Goal: Find specific page/section: Find specific page/section

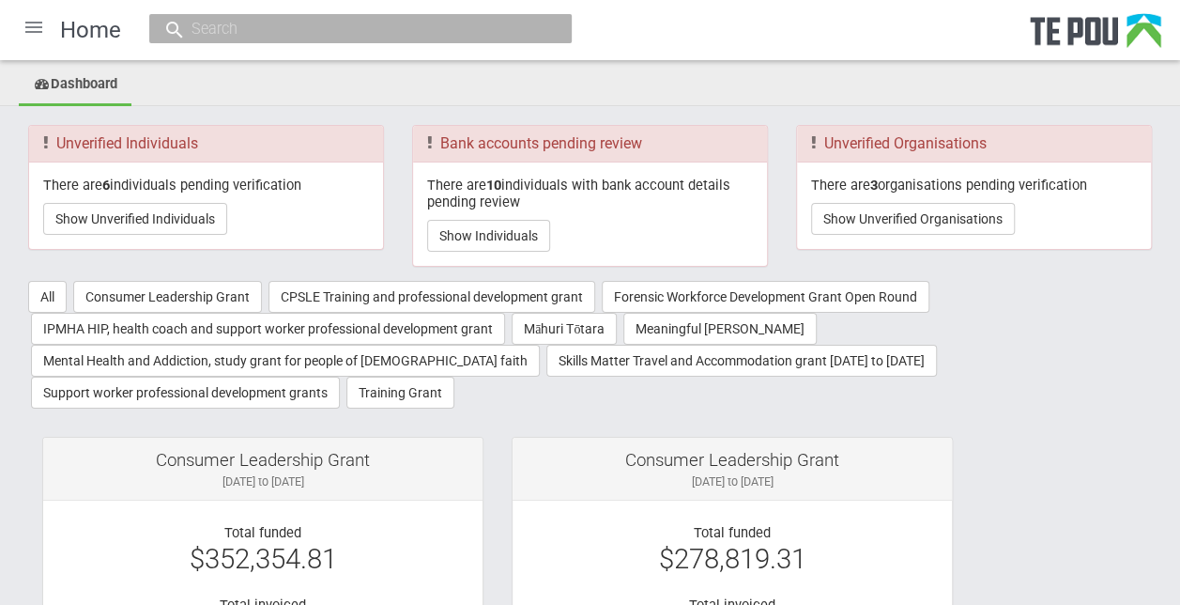
click at [28, 24] on div at bounding box center [33, 27] width 45 height 45
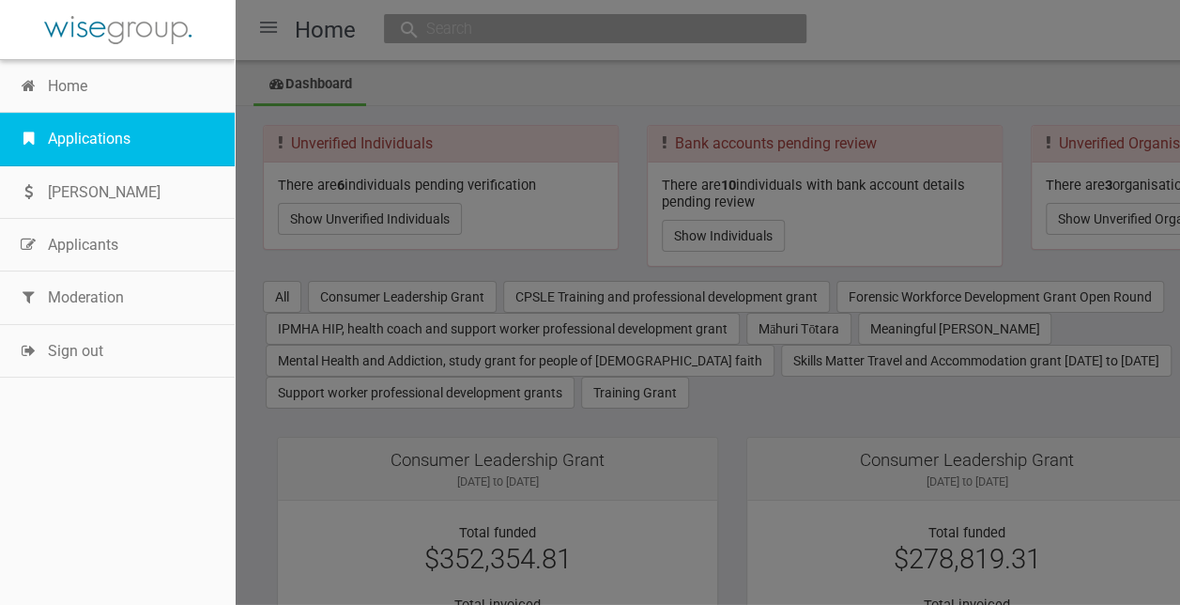
click at [99, 137] on link "Applications" at bounding box center [117, 139] width 235 height 53
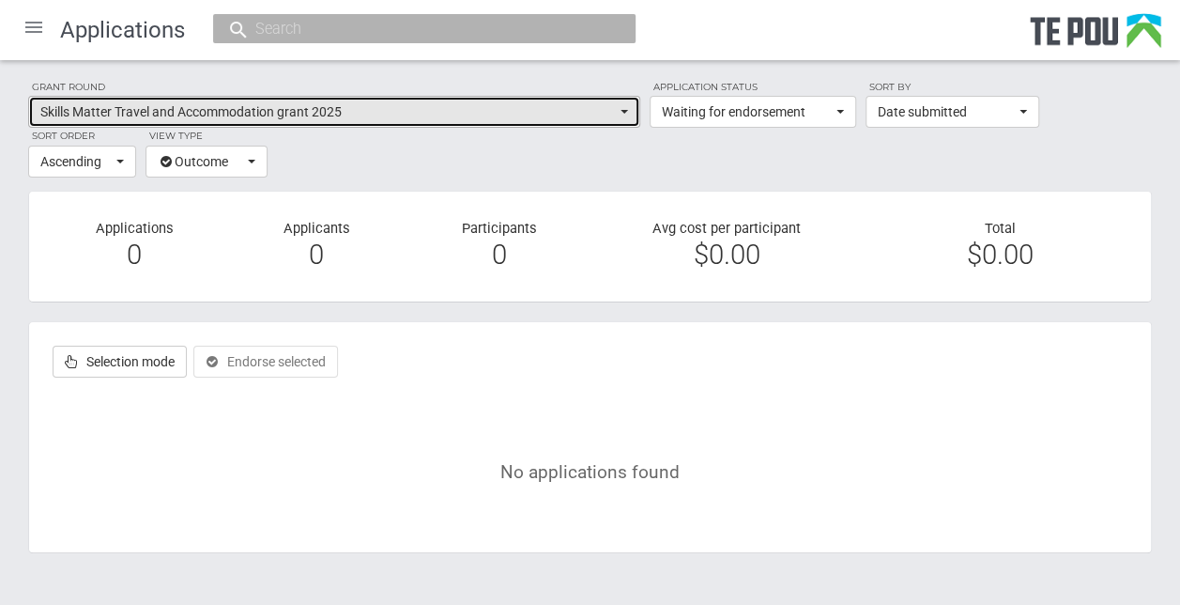
click at [622, 108] on button "Skills Matter Travel and Accommodation grant 2025" at bounding box center [334, 112] width 612 height 32
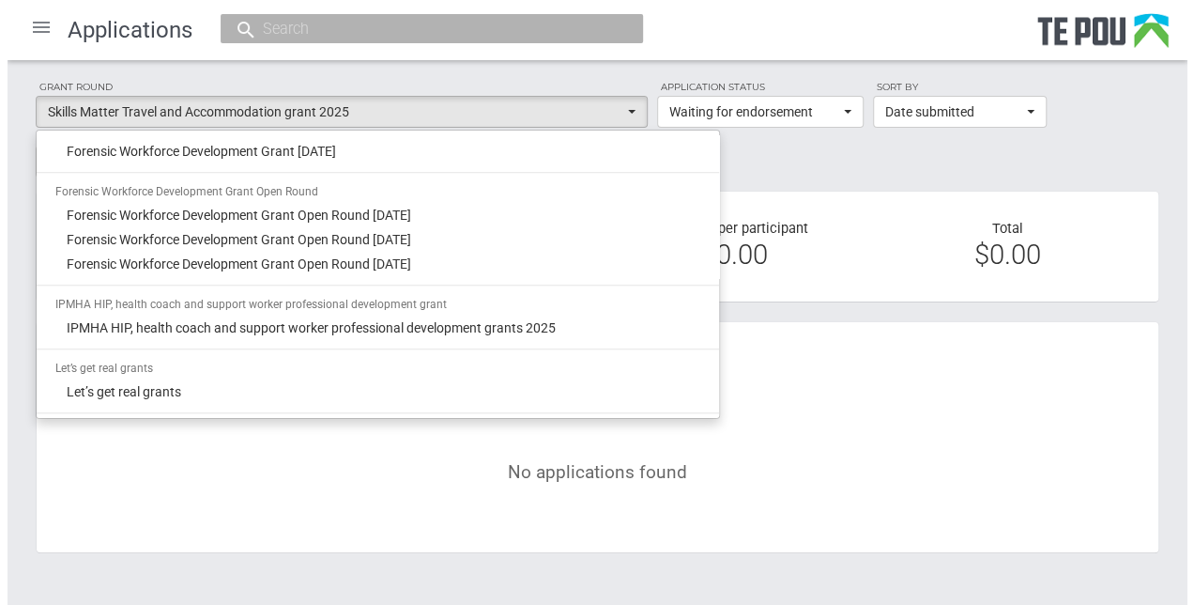
scroll to position [792, 0]
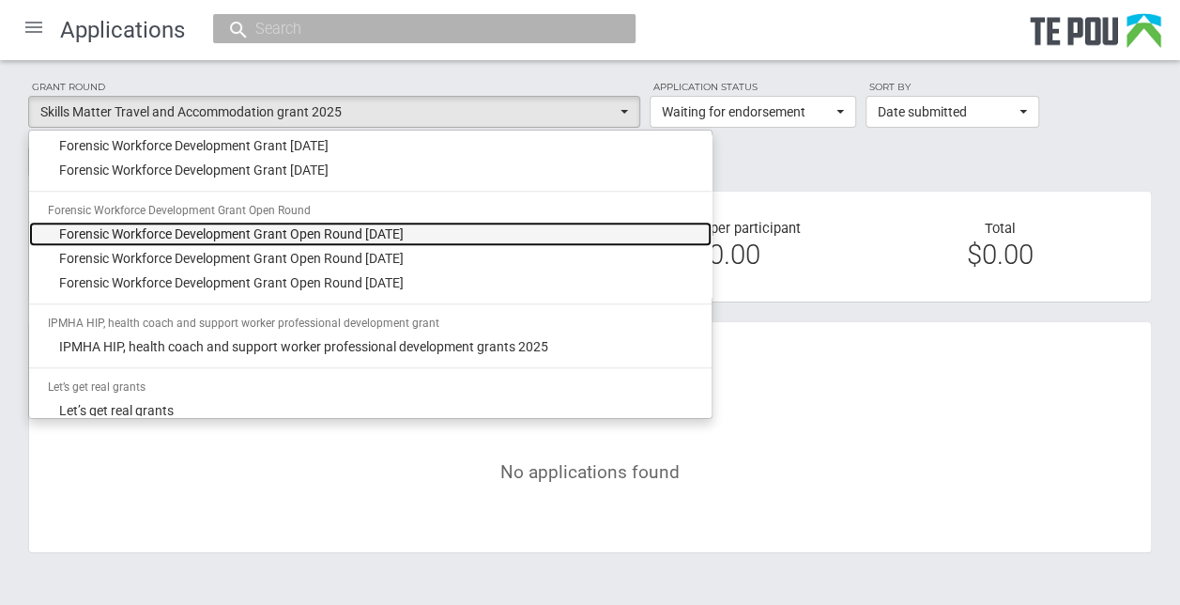
click at [369, 232] on span "Forensic Workforce Development Grant Open Round [DATE]" at bounding box center [231, 233] width 345 height 19
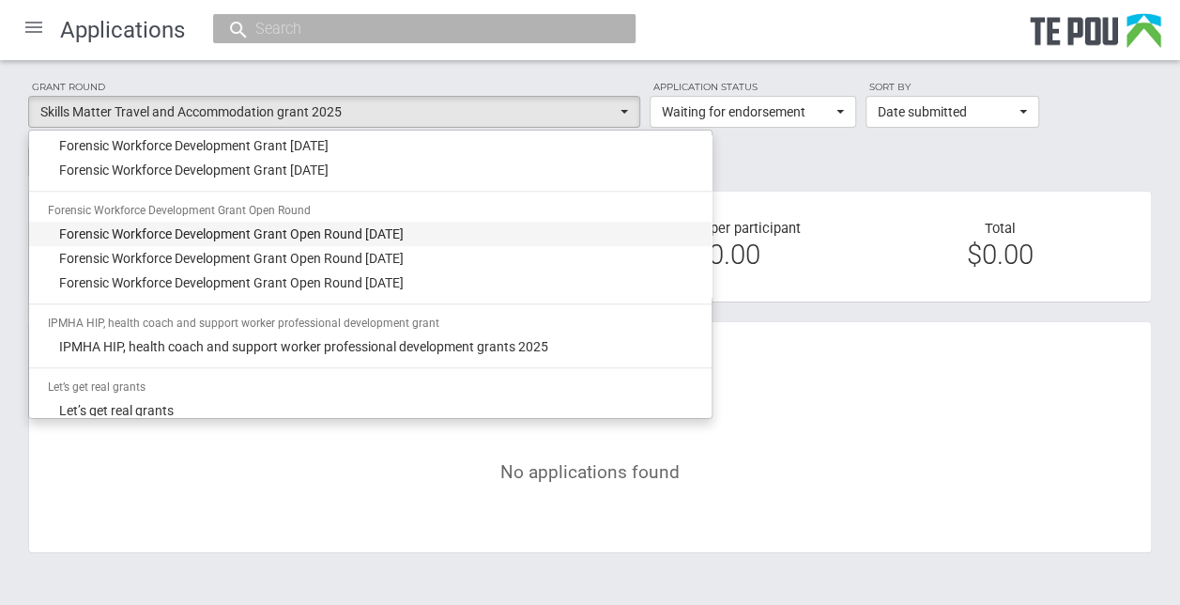
select select "44"
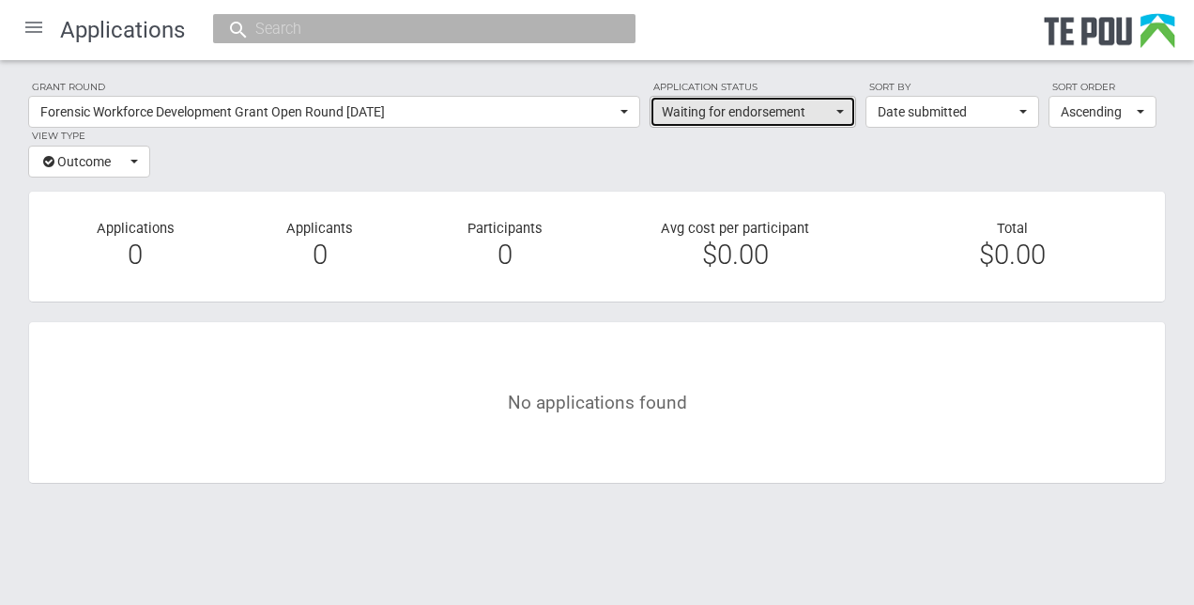
click at [844, 108] on button "Waiting for endorsement" at bounding box center [753, 112] width 207 height 32
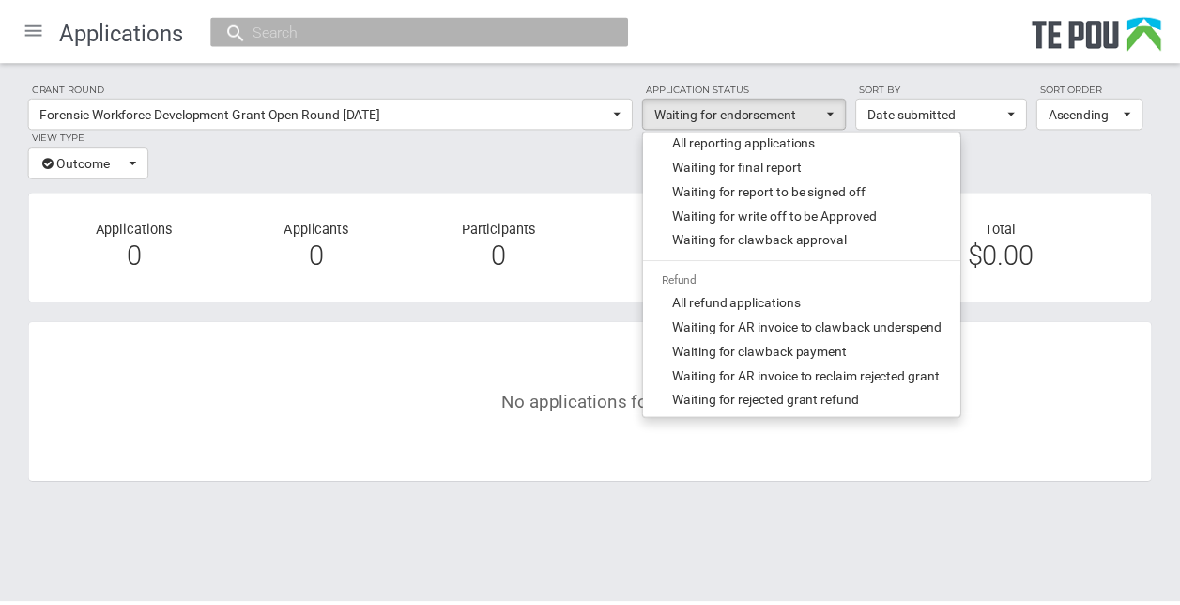
scroll to position [817, 0]
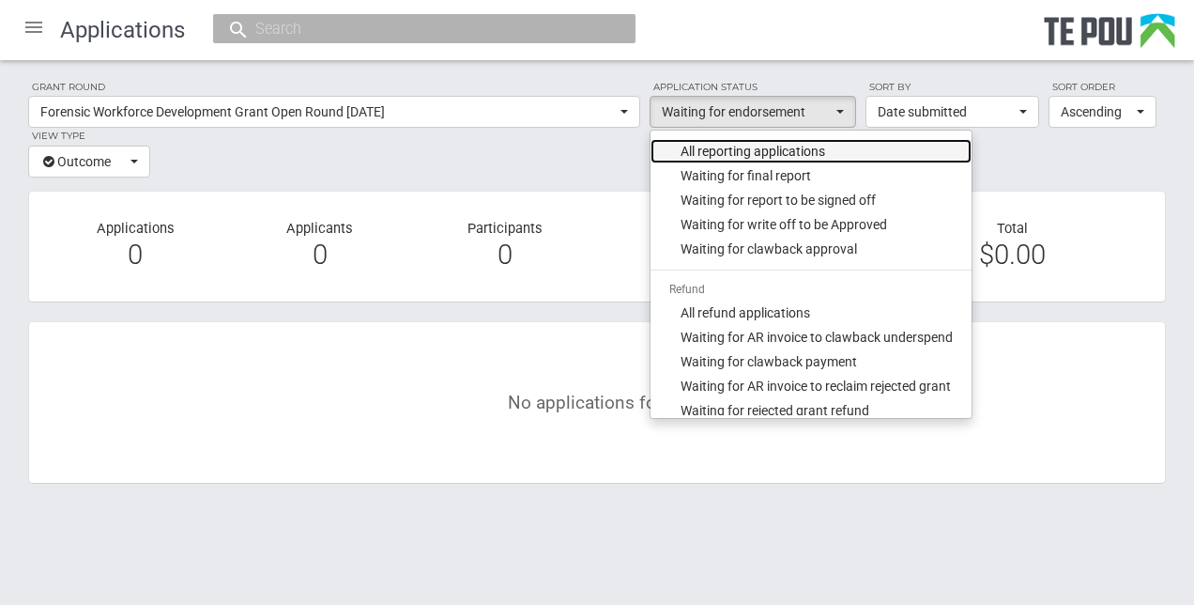
click at [966, 152] on link "All reporting applications" at bounding box center [811, 151] width 321 height 24
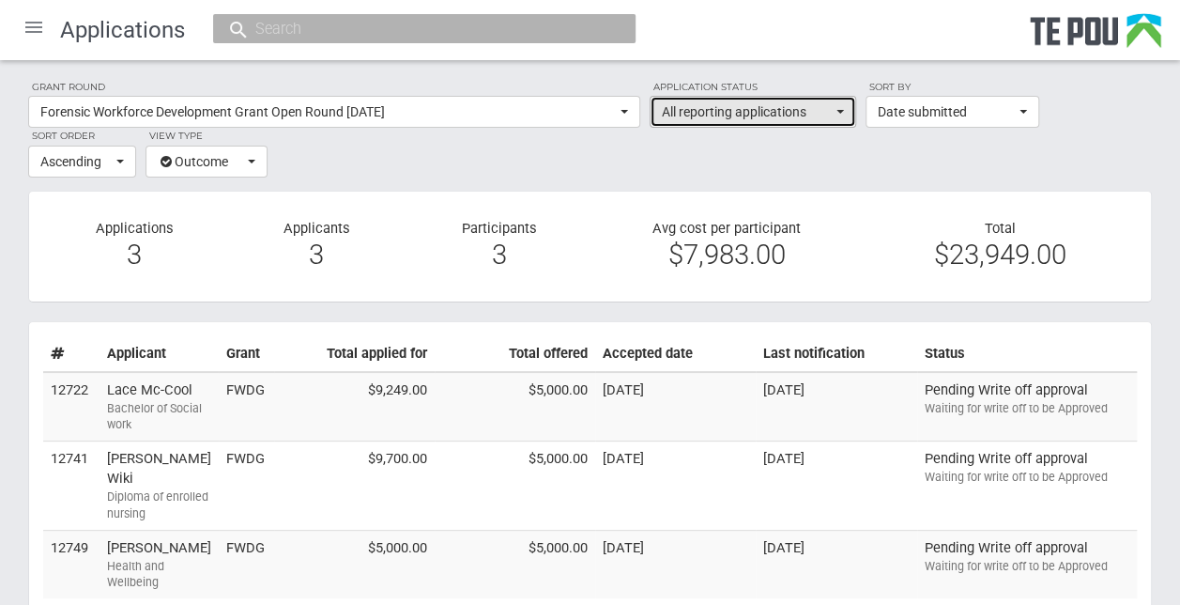
click at [845, 109] on button "All reporting applications" at bounding box center [753, 112] width 207 height 32
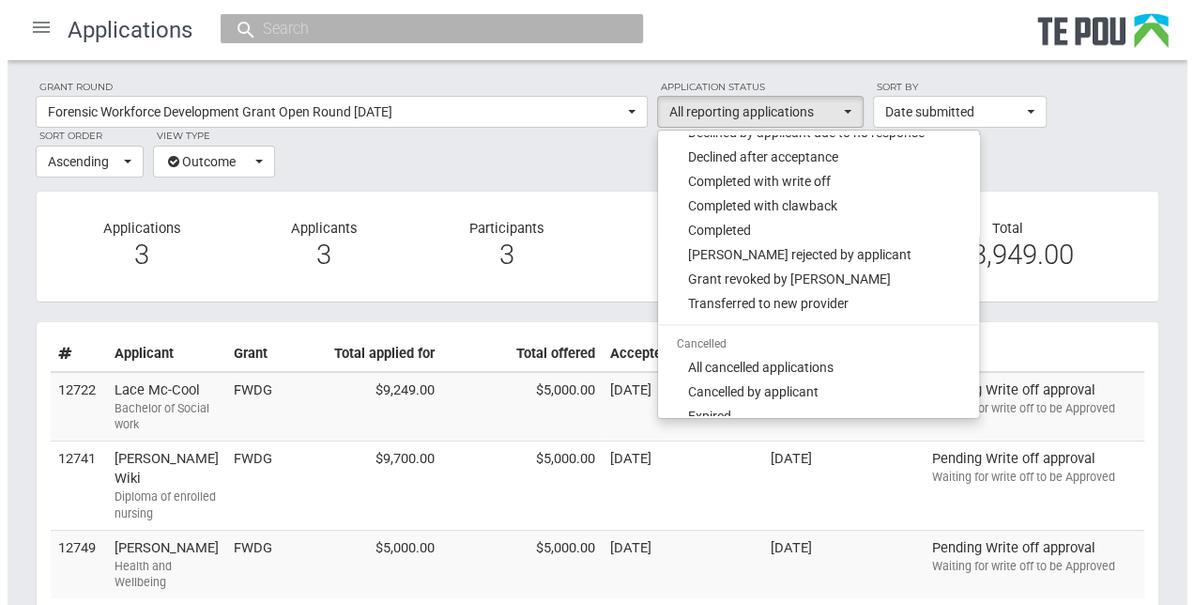
scroll to position [1343, 0]
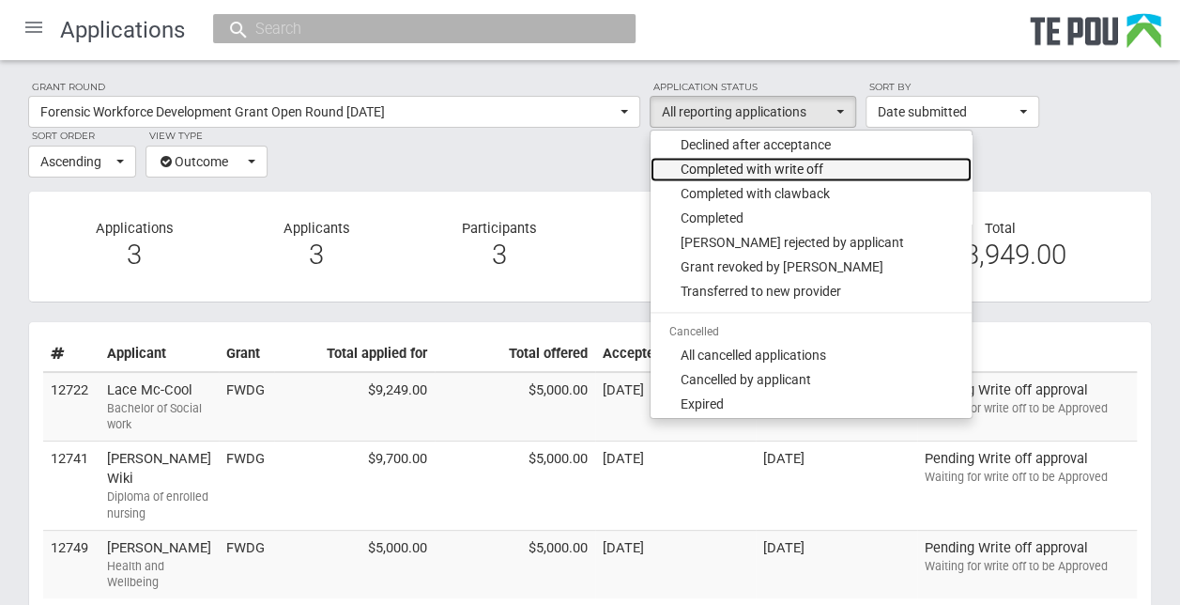
click at [807, 165] on span "Completed with write off" at bounding box center [752, 169] width 143 height 19
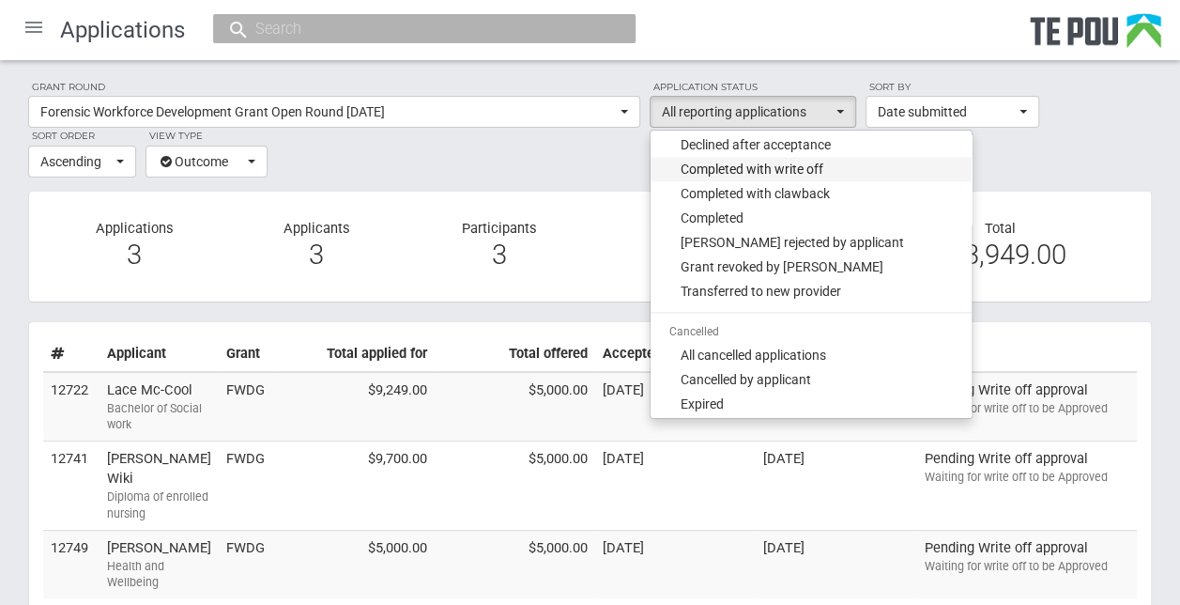
select select "397"
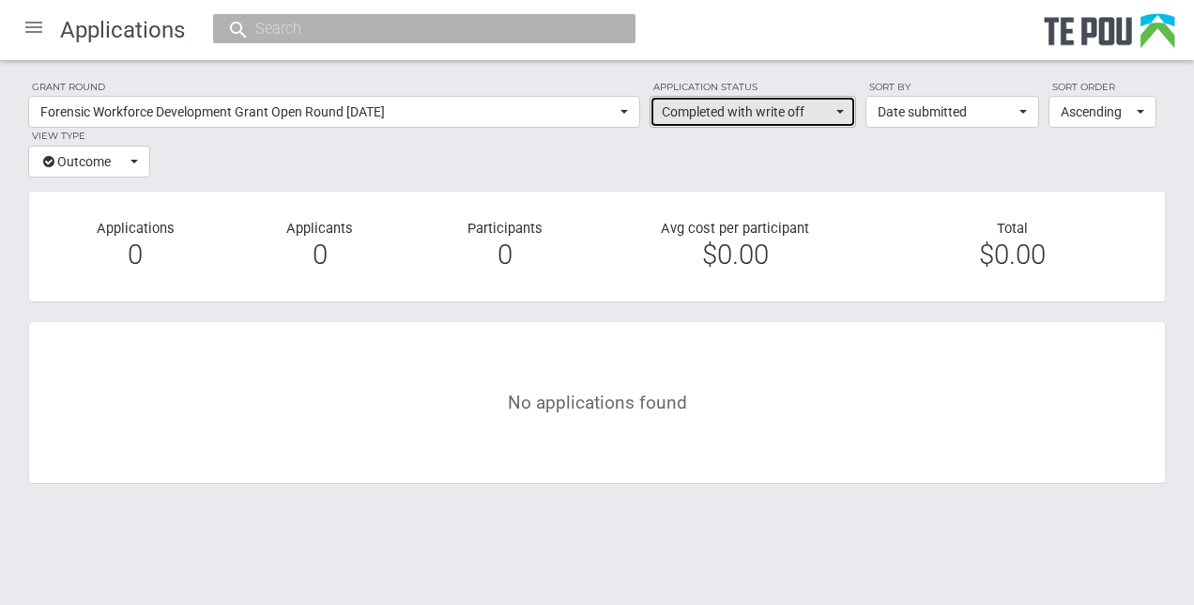
click at [847, 107] on button "Completed with write off" at bounding box center [753, 112] width 207 height 32
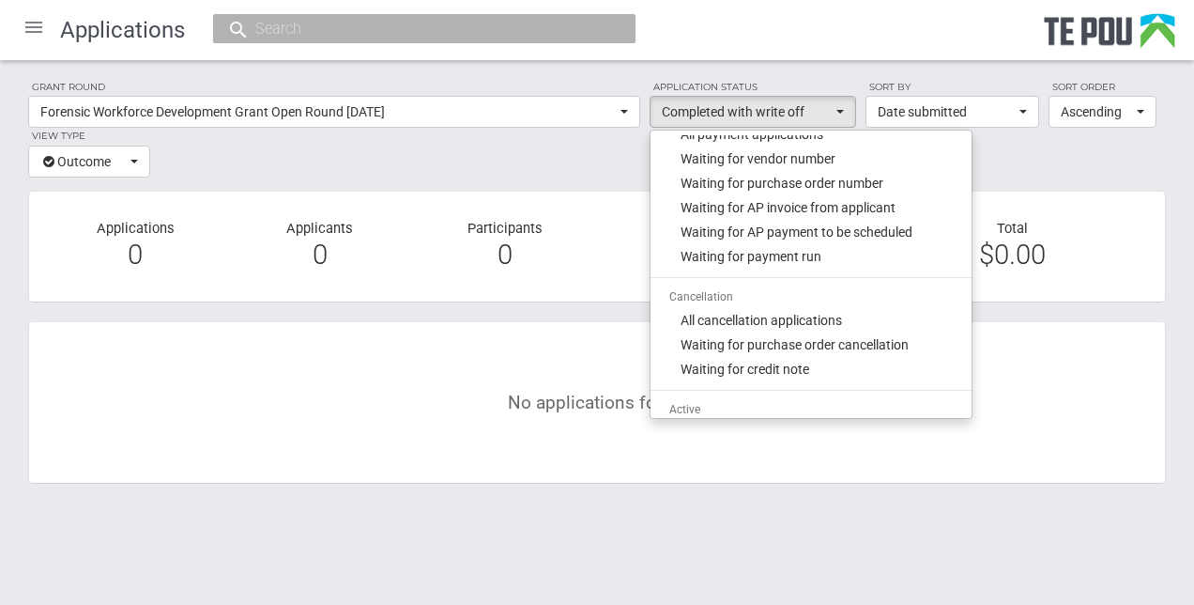
scroll to position [456, 0]
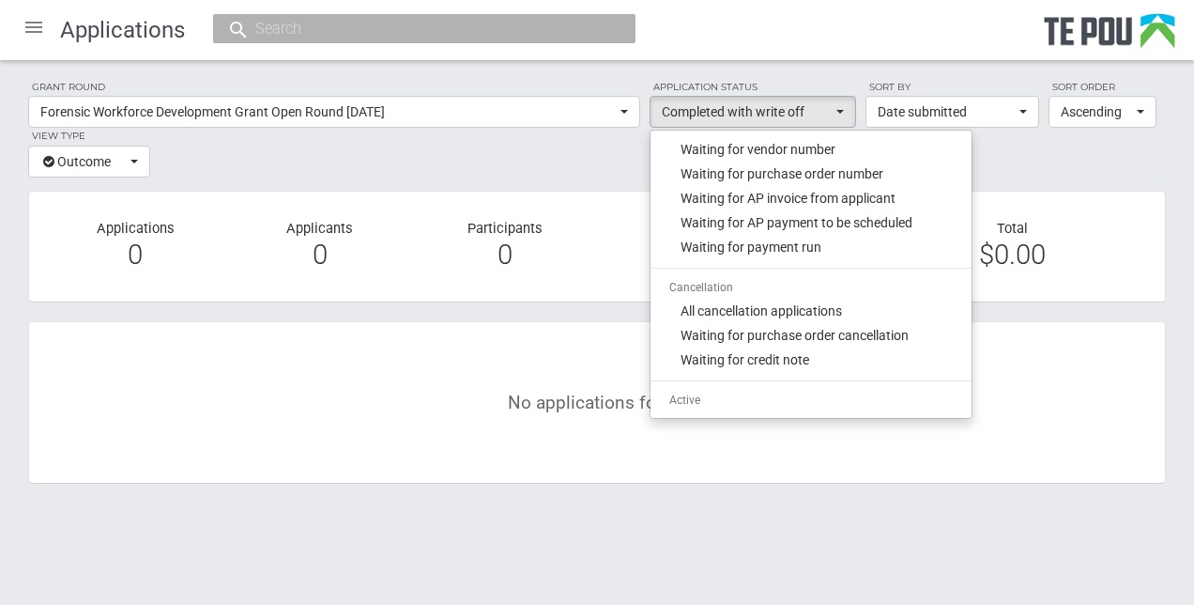
click at [408, 441] on div "No applications found" at bounding box center [597, 402] width 1108 height 132
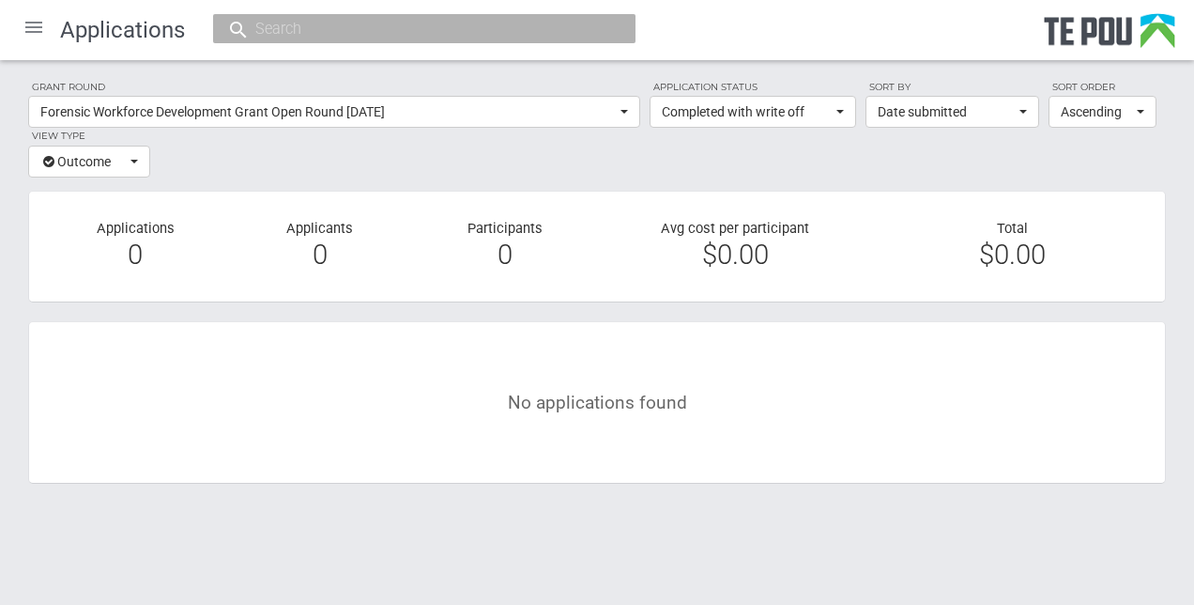
click at [28, 30] on div at bounding box center [33, 27] width 45 height 45
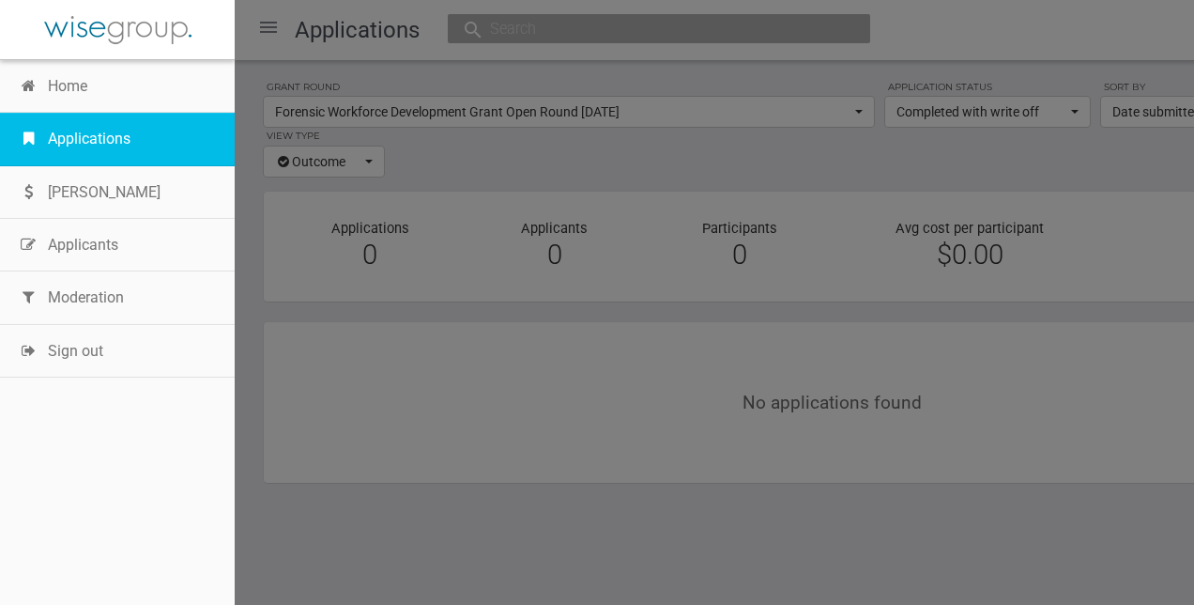
click at [77, 135] on link "Applications" at bounding box center [117, 139] width 235 height 53
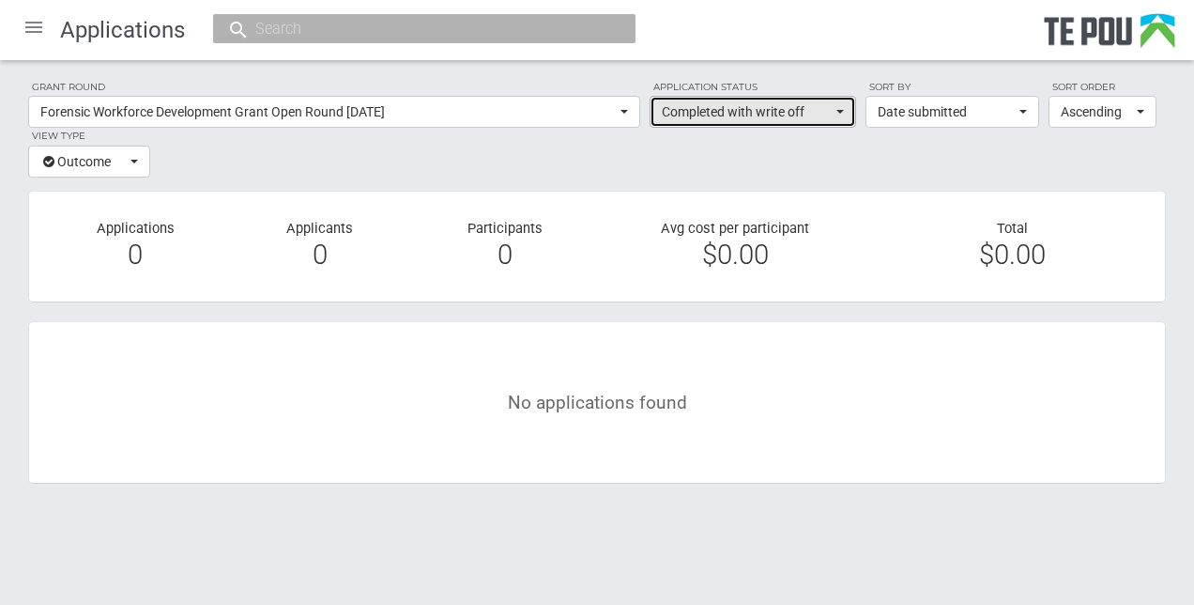
click at [839, 107] on button "Completed with write off" at bounding box center [753, 112] width 207 height 32
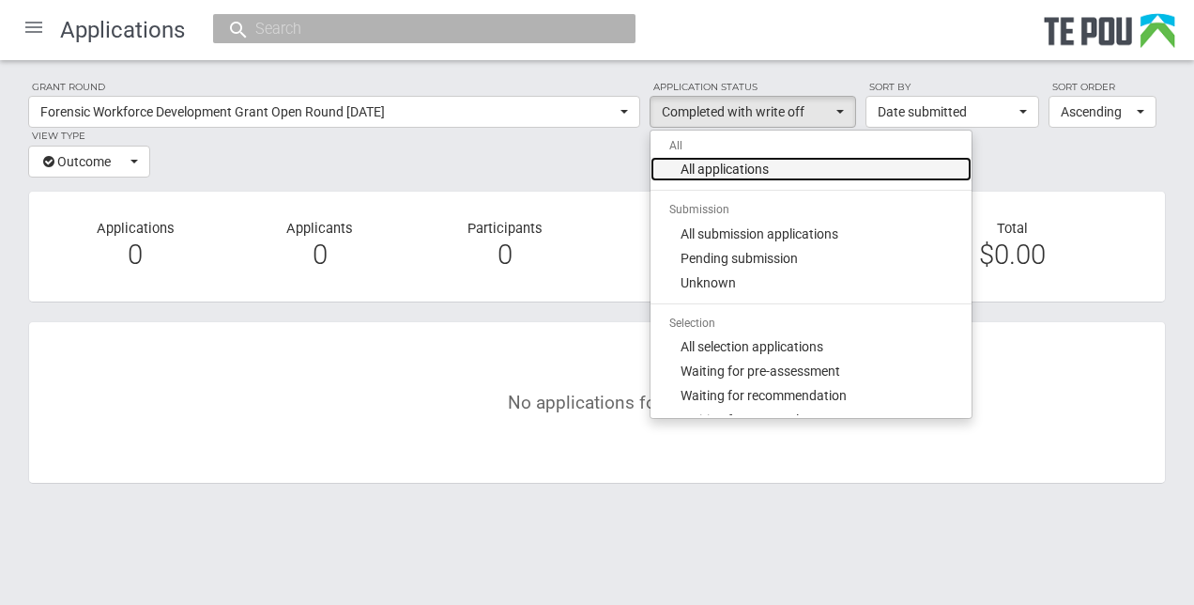
click at [756, 173] on span "All applications" at bounding box center [725, 169] width 88 height 19
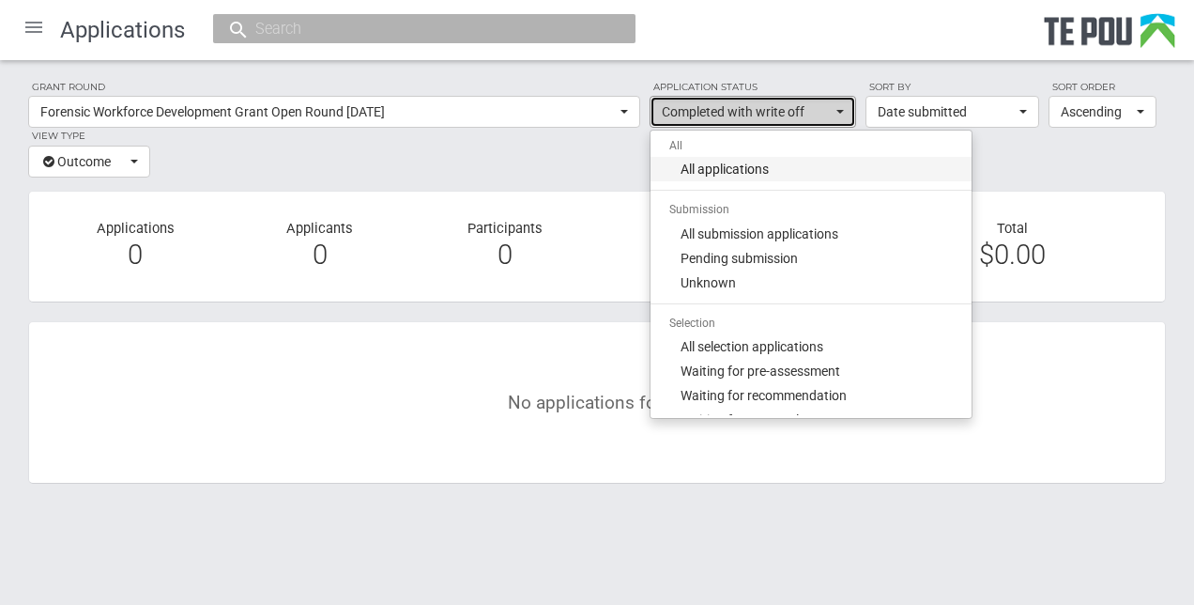
select select "all"
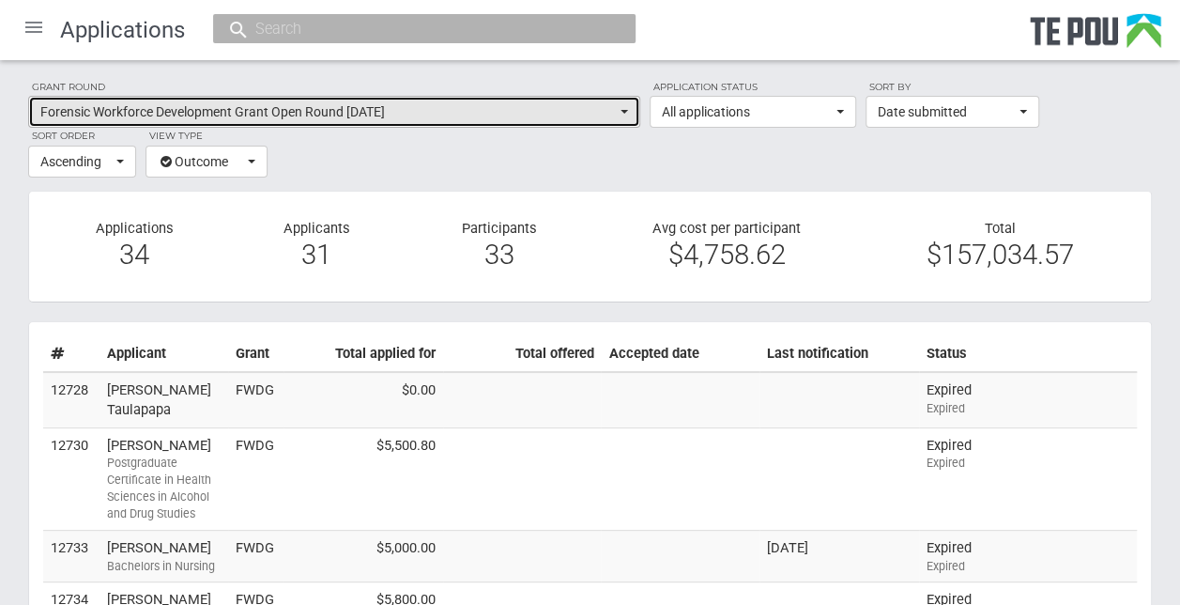
click at [624, 107] on button "Forensic Workforce Development Grant Open Round [DATE]" at bounding box center [334, 112] width 612 height 32
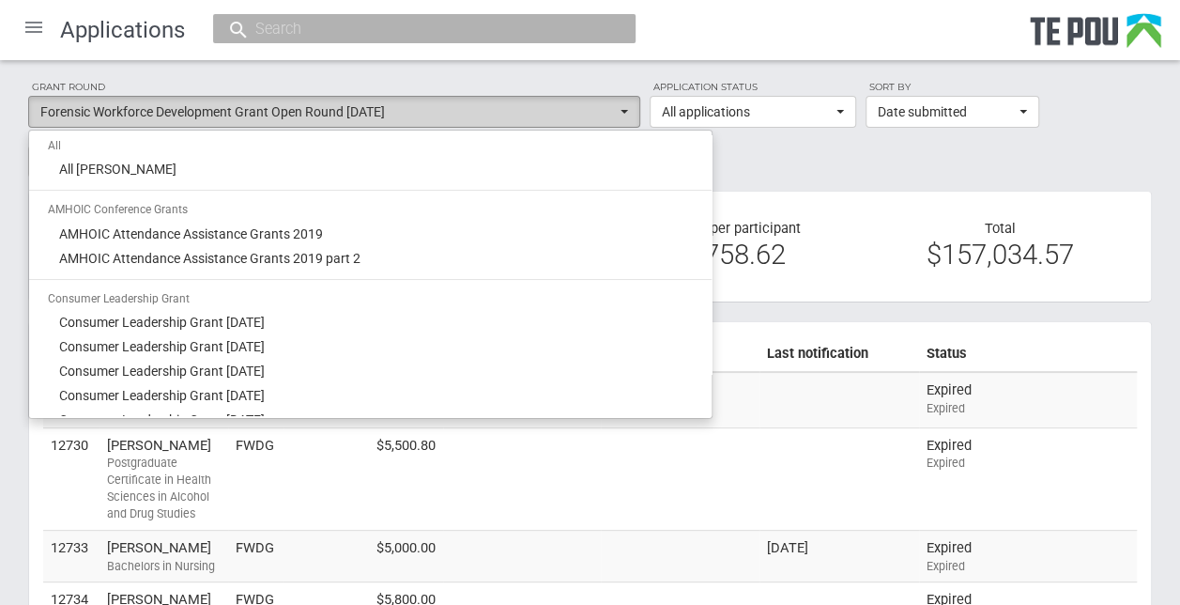
scroll to position [751, 0]
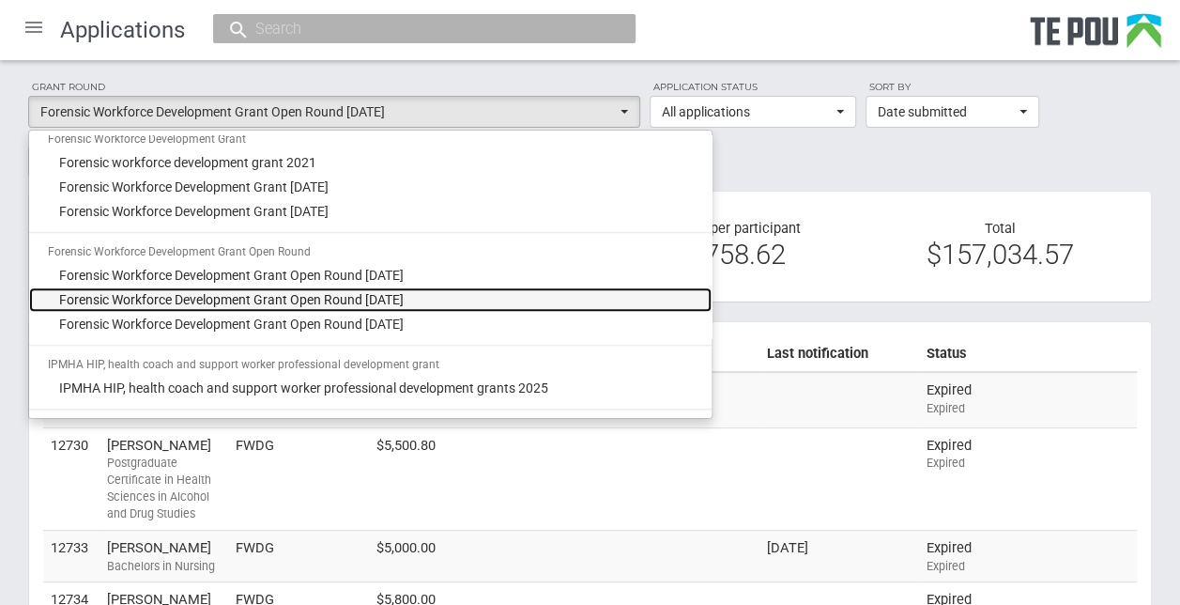
click at [327, 302] on span "Forensic Workforce Development Grant Open Round [DATE]" at bounding box center [231, 299] width 345 height 19
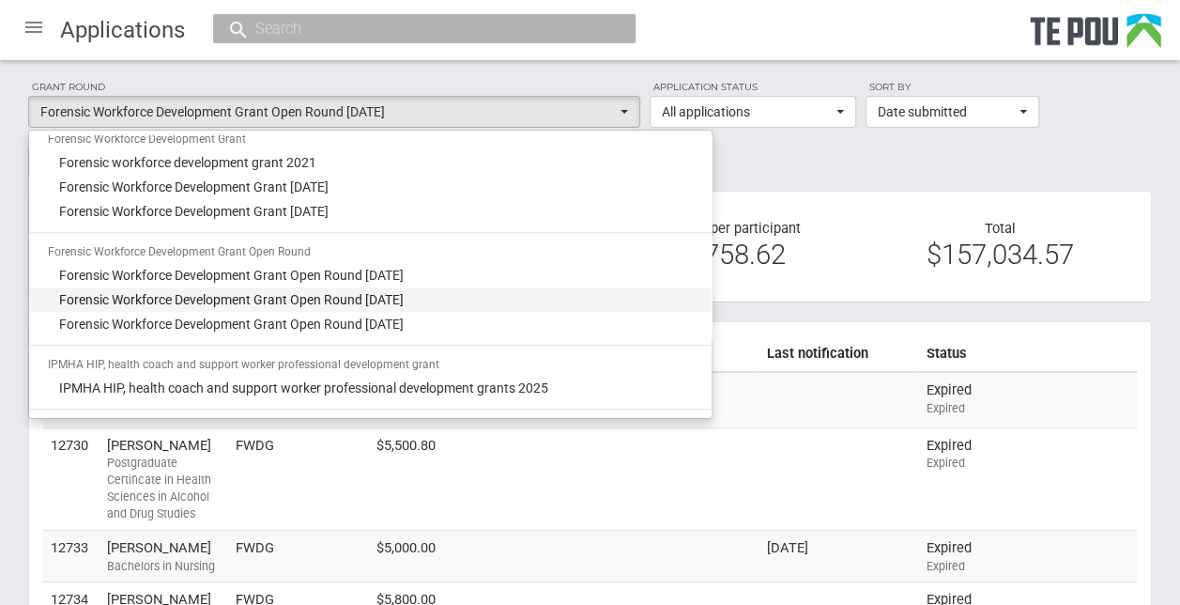
select select "48"
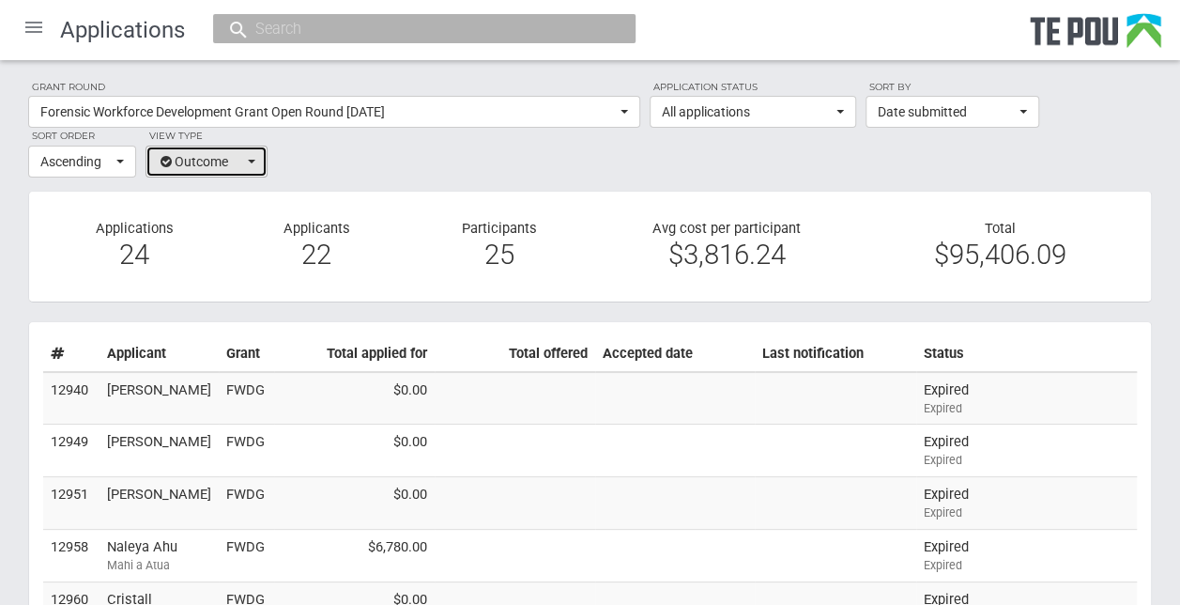
click at [258, 155] on button "Outcome" at bounding box center [207, 162] width 122 height 32
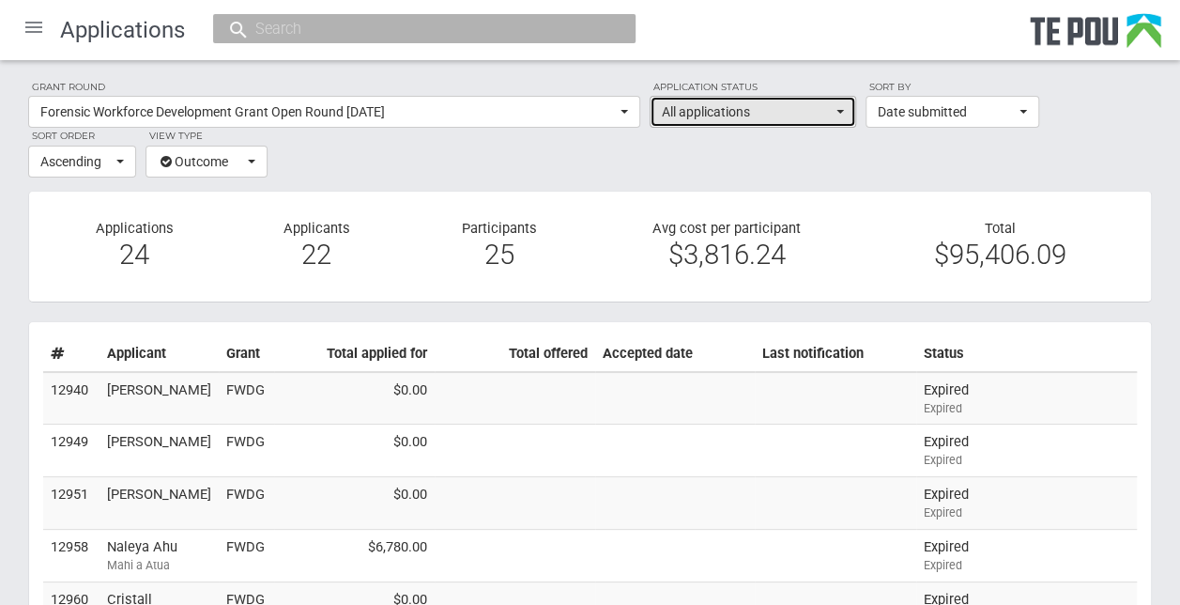
click at [822, 116] on span "All applications" at bounding box center [747, 111] width 170 height 19
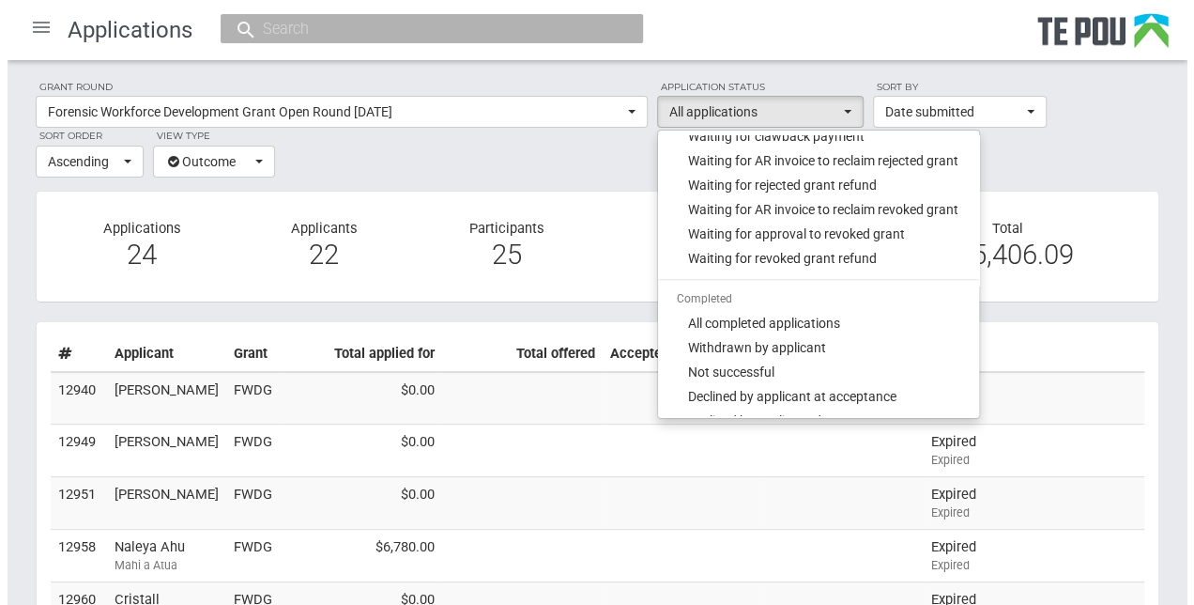
scroll to position [1171, 0]
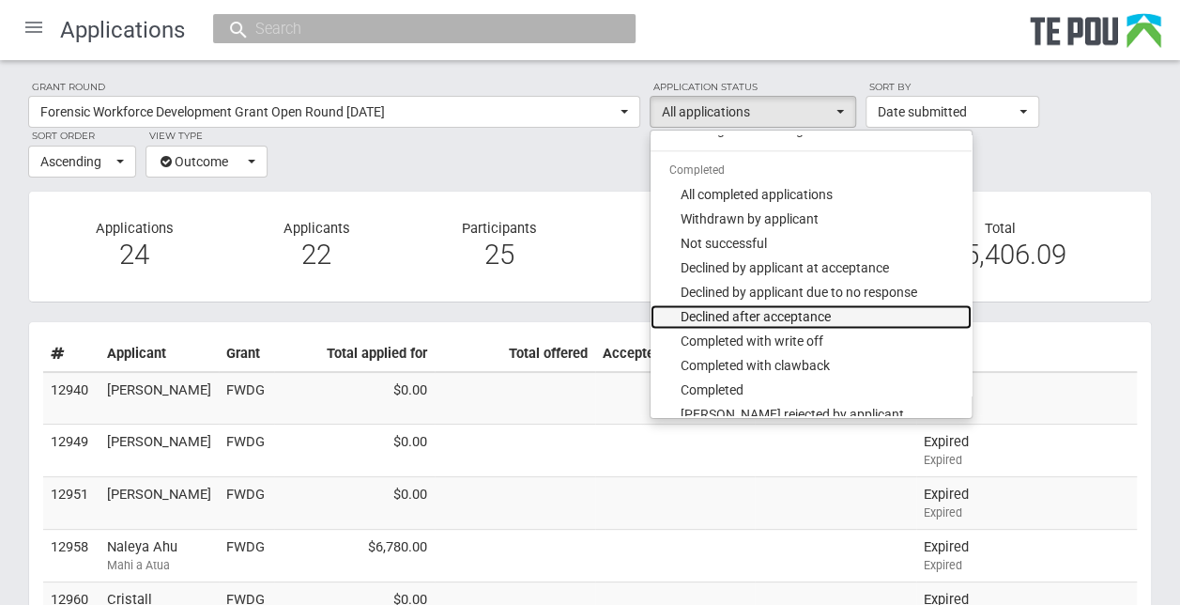
click at [774, 322] on span "Declined after acceptance" at bounding box center [756, 316] width 150 height 19
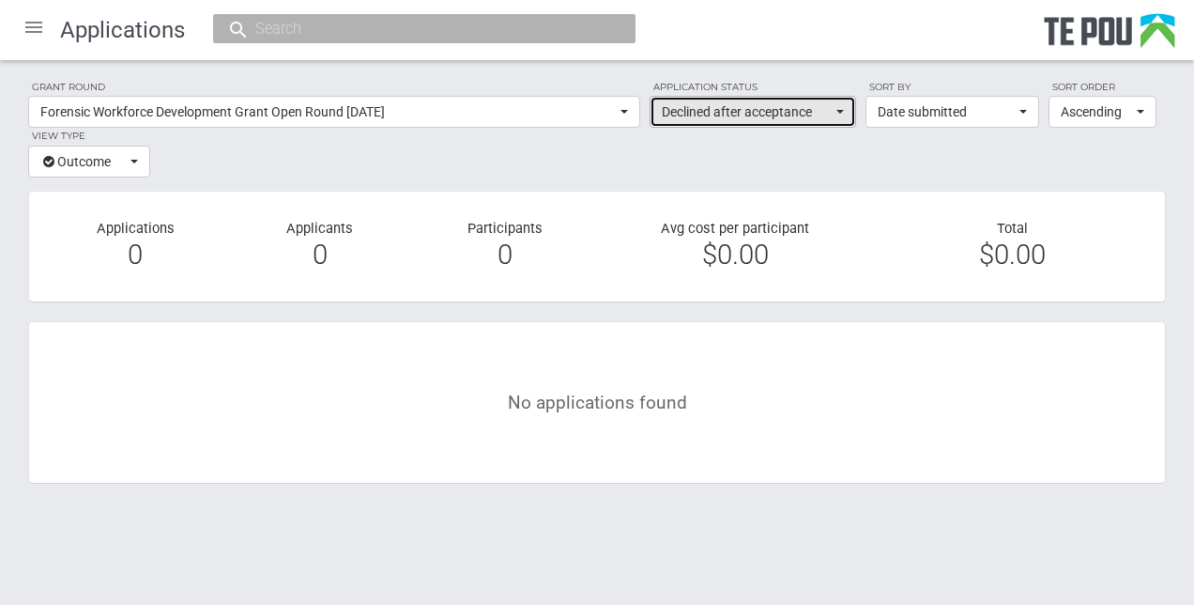
click at [844, 110] on button "Declined after acceptance" at bounding box center [753, 112] width 207 height 32
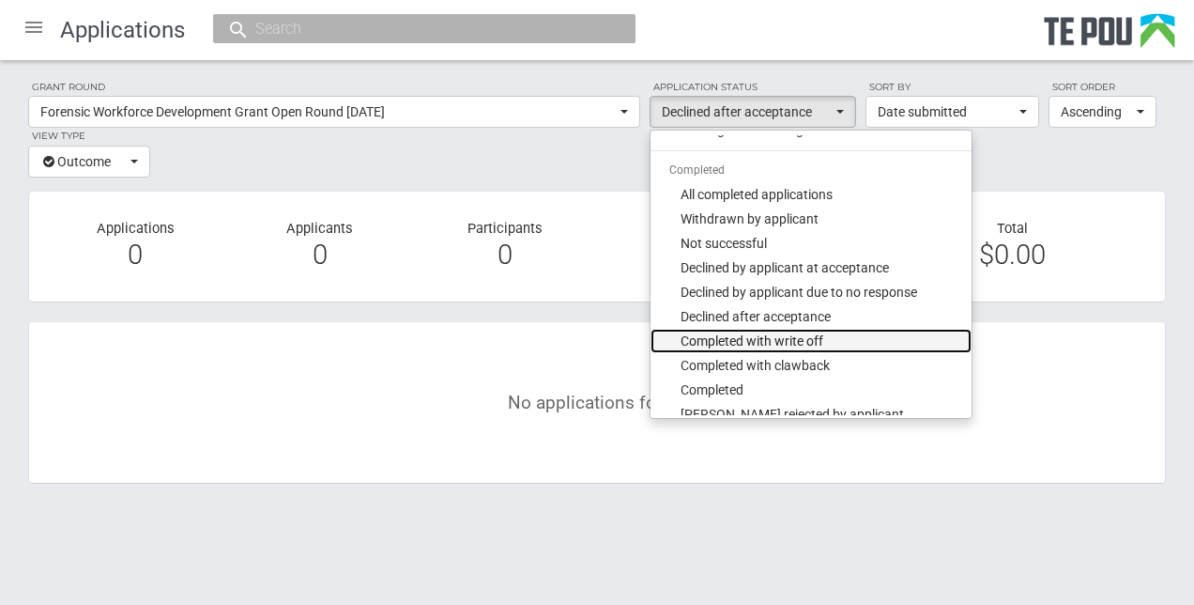
click at [811, 338] on span "Completed with write off" at bounding box center [752, 340] width 143 height 19
select select "397"
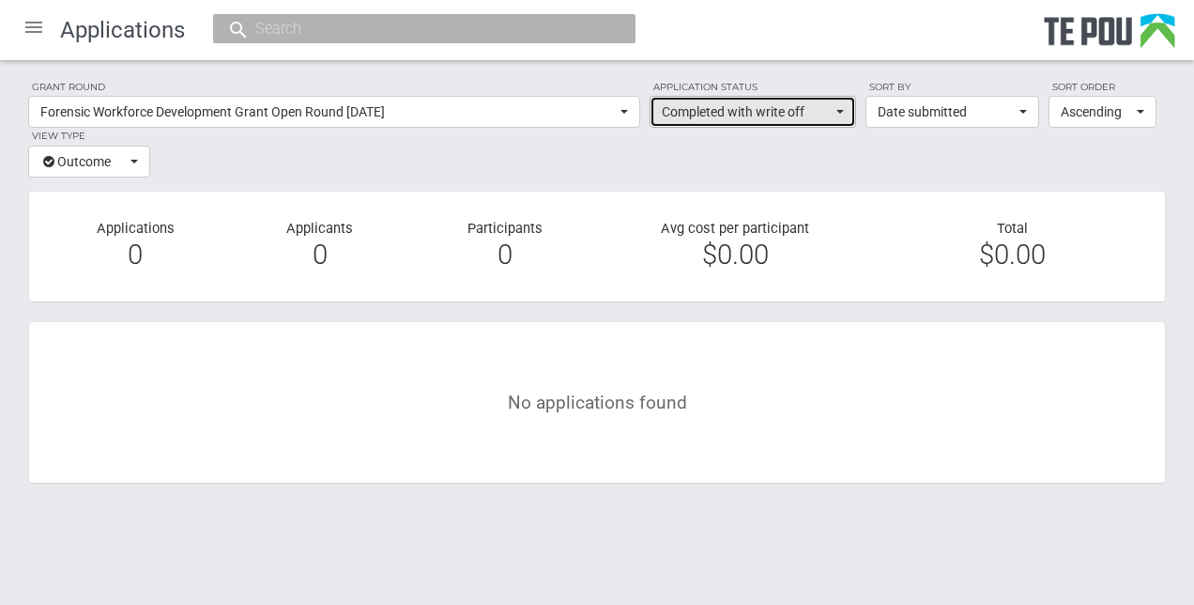
click at [848, 115] on button "Completed with write off" at bounding box center [753, 112] width 207 height 32
